Goal: Information Seeking & Learning: Learn about a topic

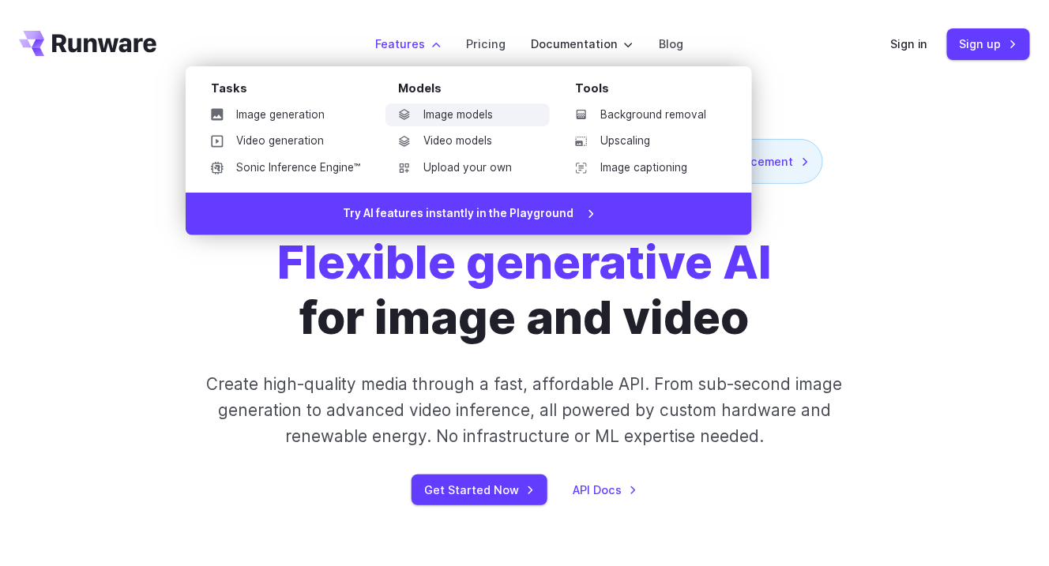
click at [467, 116] on link "Image models" at bounding box center [467, 115] width 164 height 24
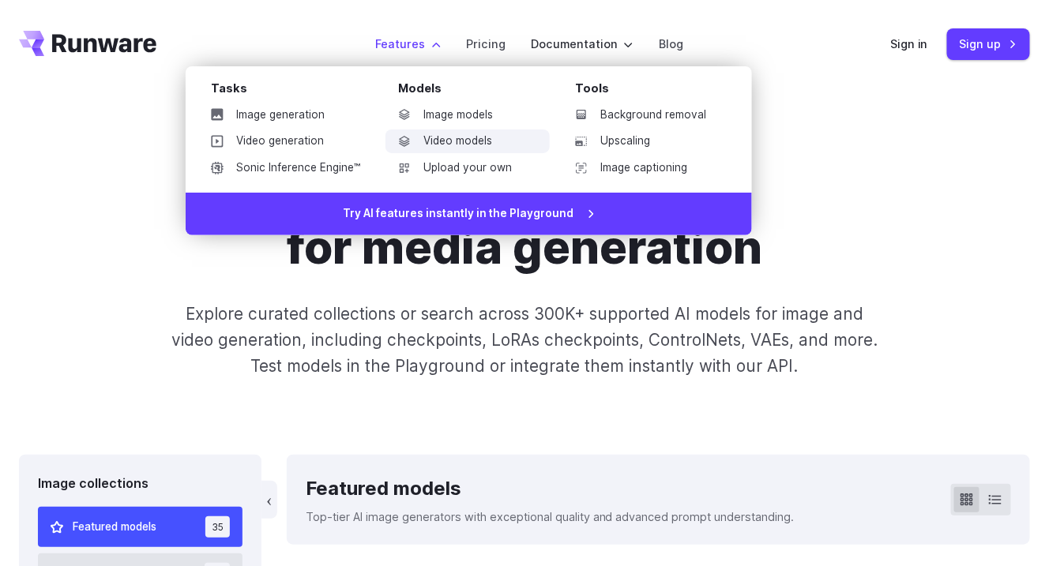
click at [440, 140] on link "Video models" at bounding box center [467, 142] width 164 height 24
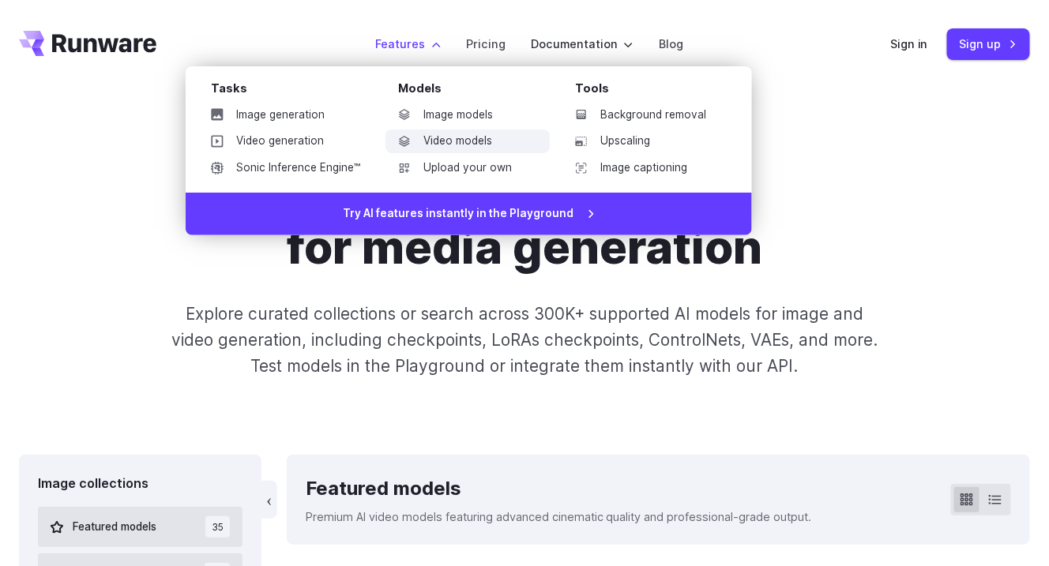
click at [449, 141] on link "Video models" at bounding box center [467, 142] width 164 height 24
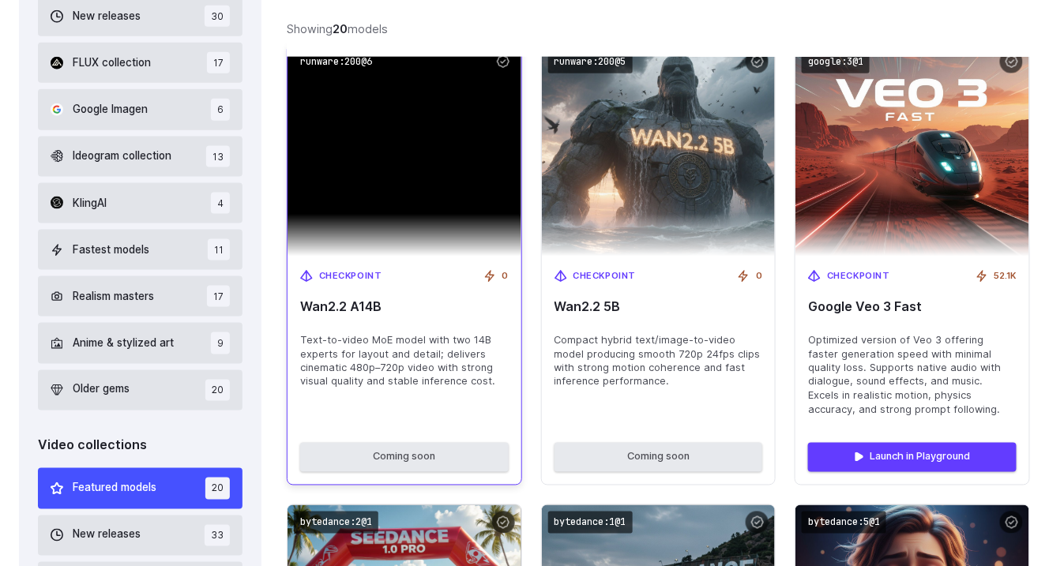
scroll to position [557, 0]
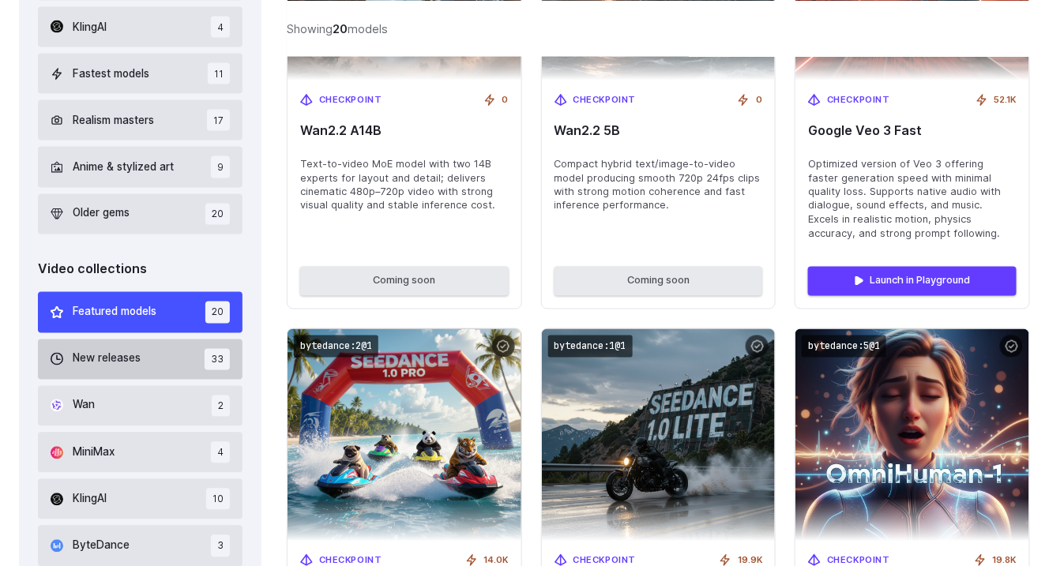
click at [199, 437] on button "MiniMax 4" at bounding box center [140, 453] width 205 height 40
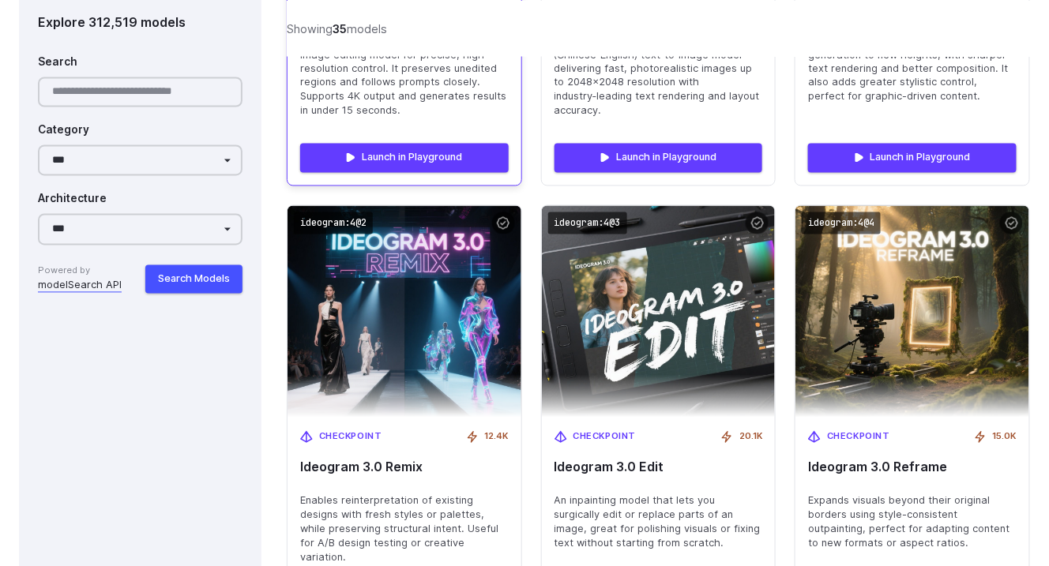
scroll to position [2823, 0]
